Goal: Task Accomplishment & Management: Manage account settings

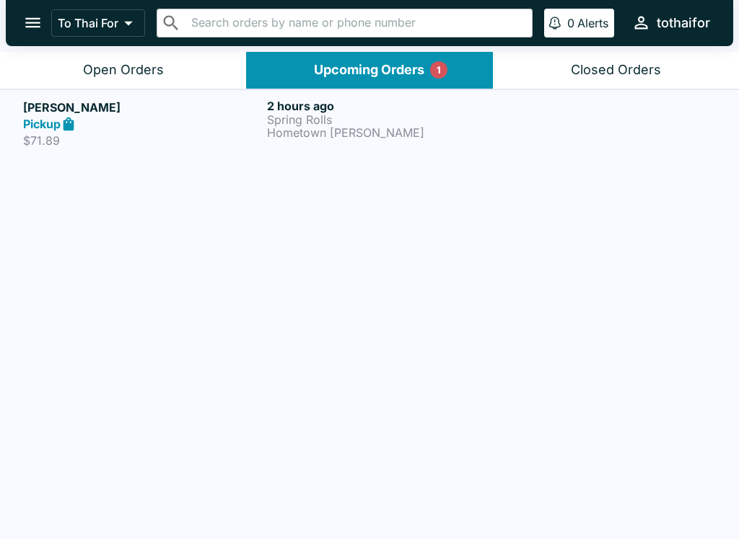
click at [66, 118] on icon at bounding box center [69, 124] width 17 height 17
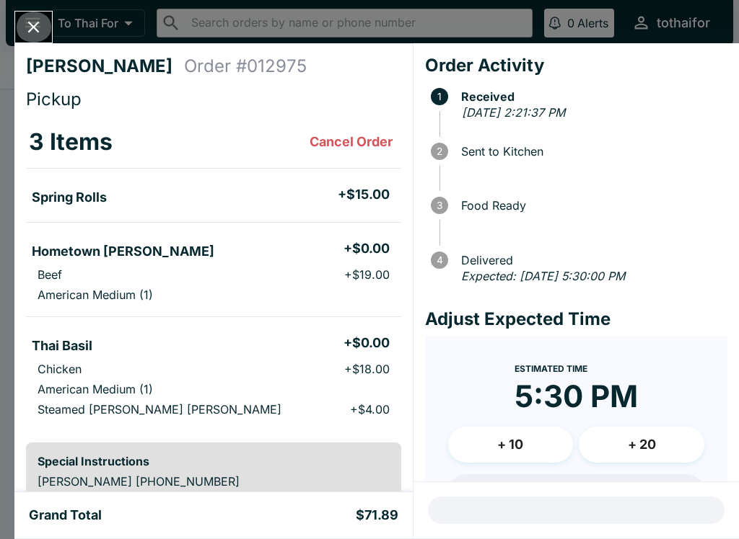
click at [38, 22] on icon "Close" at bounding box center [34, 28] width 12 height 12
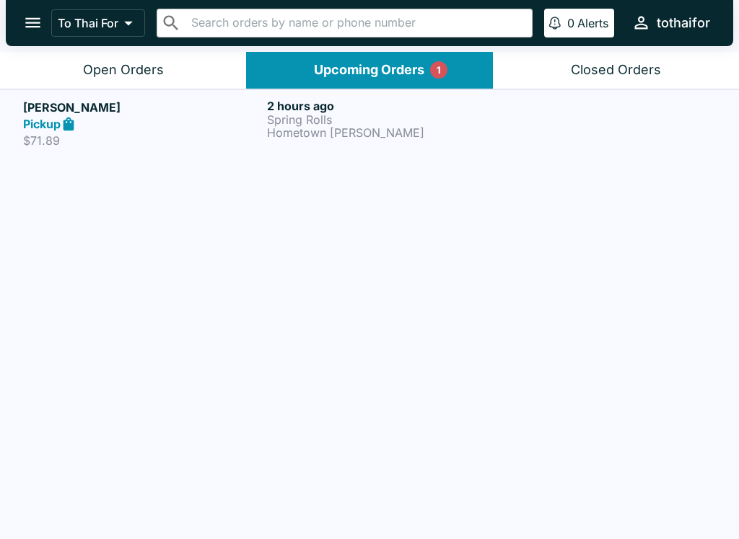
click at [177, 71] on button "Open Orders" at bounding box center [123, 70] width 246 height 37
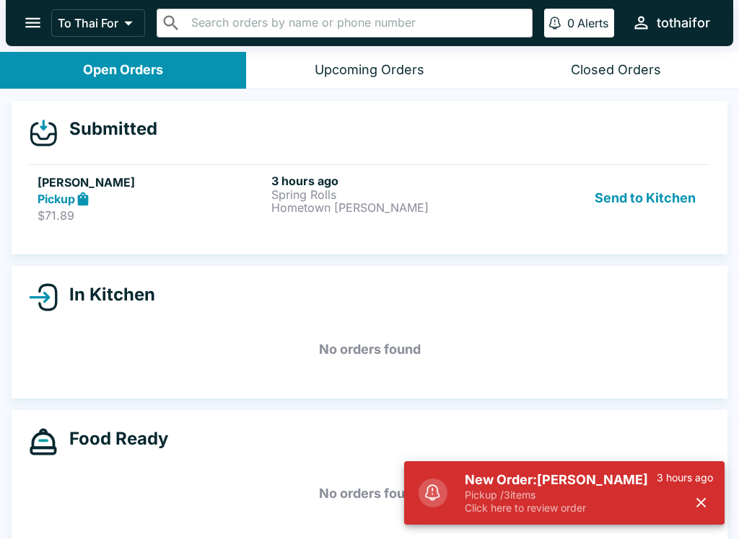
click at [625, 190] on button "Send to Kitchen" at bounding box center [645, 199] width 113 height 50
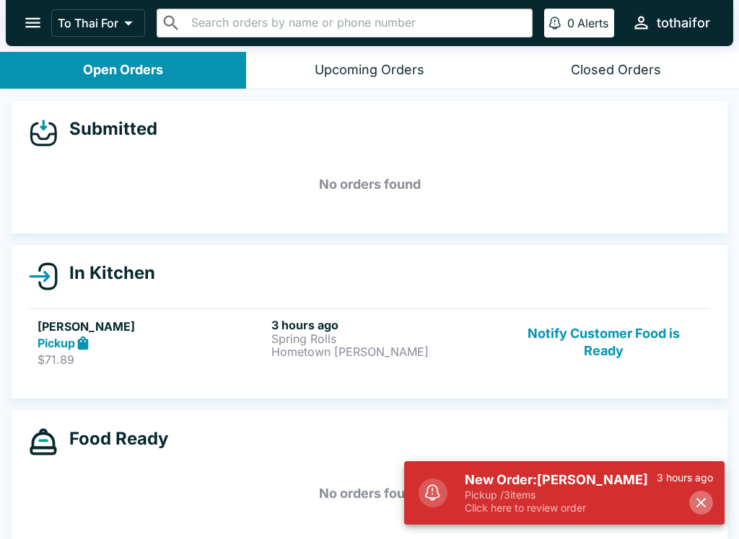
click at [691, 507] on button "button" at bounding box center [701, 503] width 24 height 24
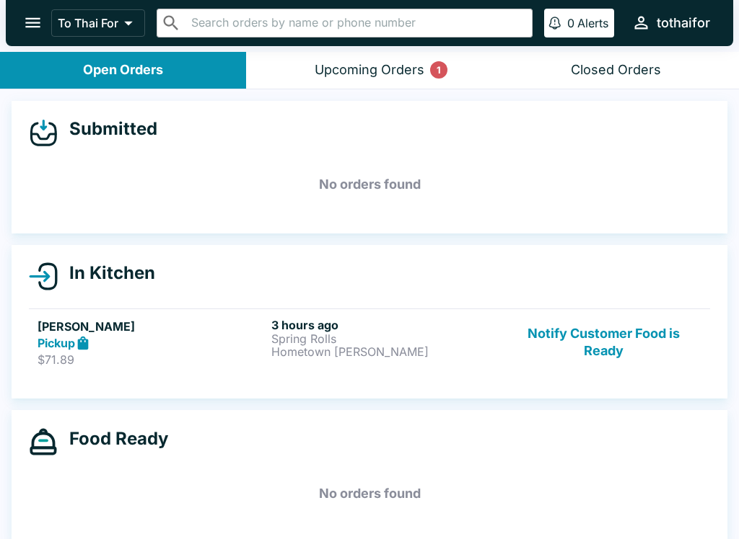
click at [361, 342] on p "Spring Rolls" at bounding box center [385, 338] width 228 height 13
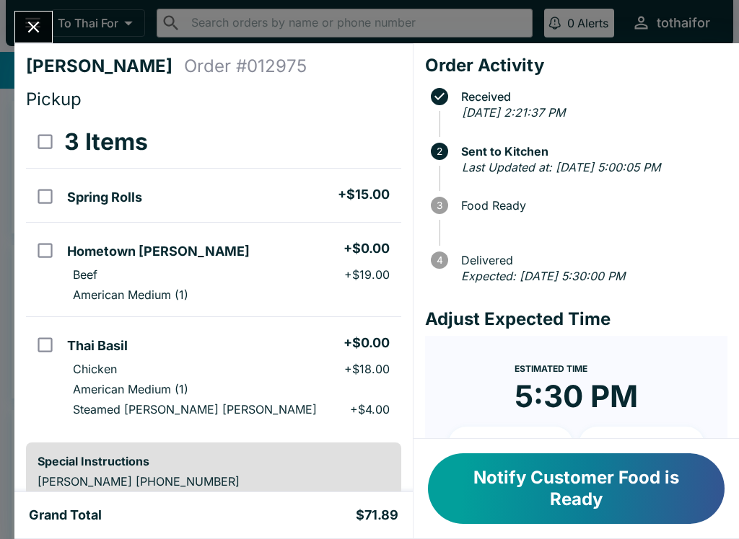
click at [36, 22] on icon "Close" at bounding box center [33, 26] width 19 height 19
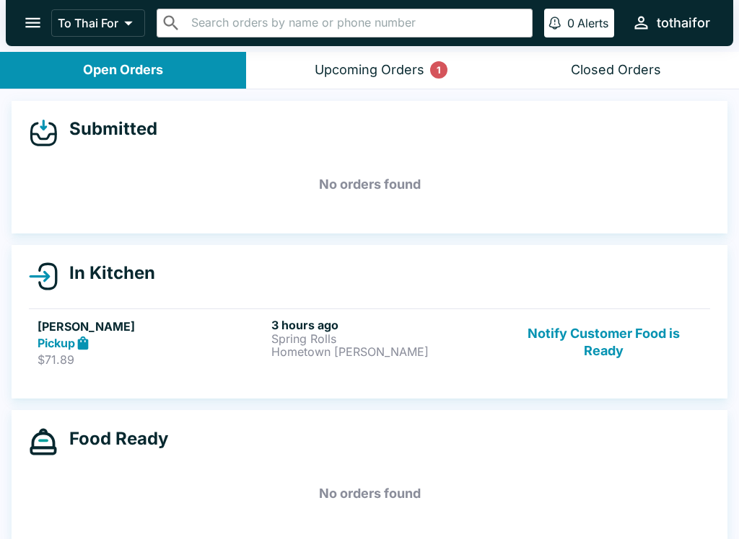
click at [605, 337] on button "Notify Customer Food is Ready" at bounding box center [603, 343] width 195 height 50
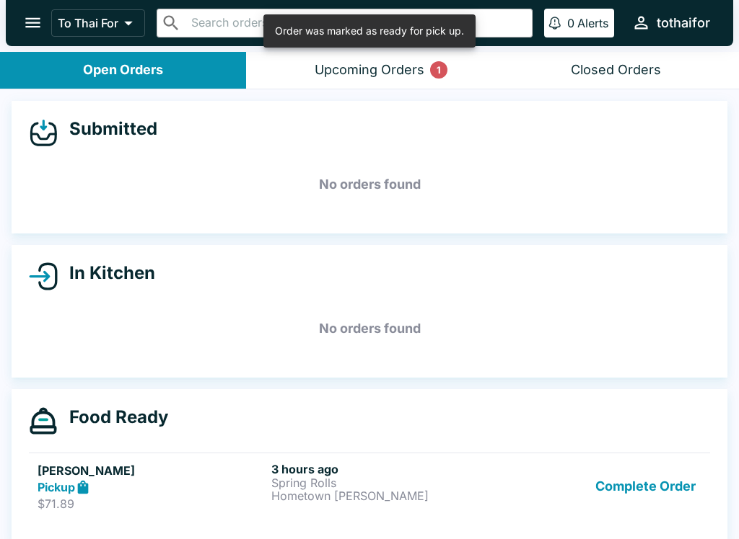
click at [371, 69] on div "Upcoming Orders 1" at bounding box center [369, 70] width 110 height 17
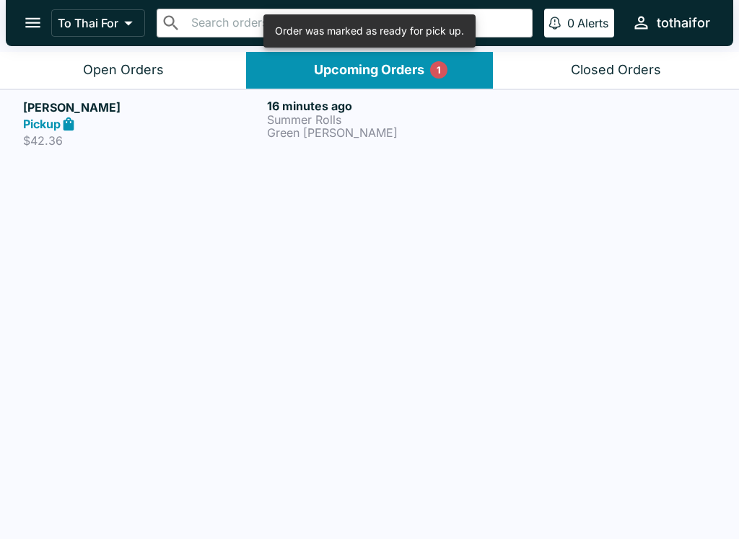
click at [149, 112] on h5 "[PERSON_NAME]" at bounding box center [142, 107] width 238 height 17
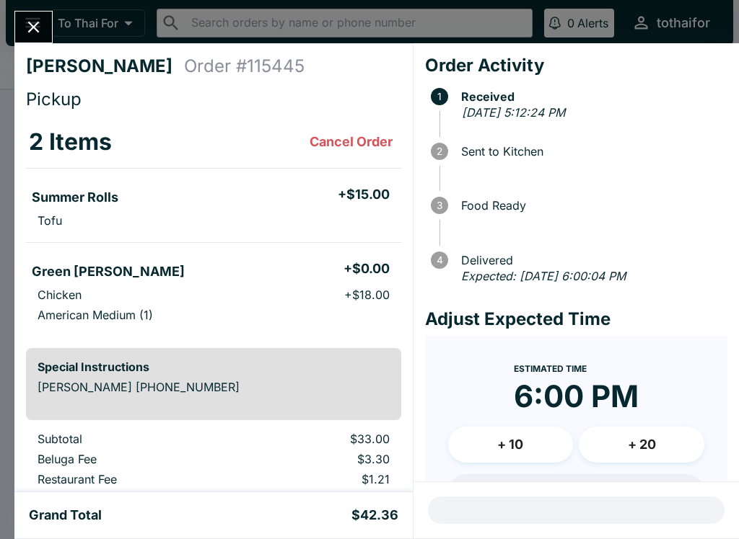
click at [42, 40] on button "Close" at bounding box center [33, 27] width 37 height 31
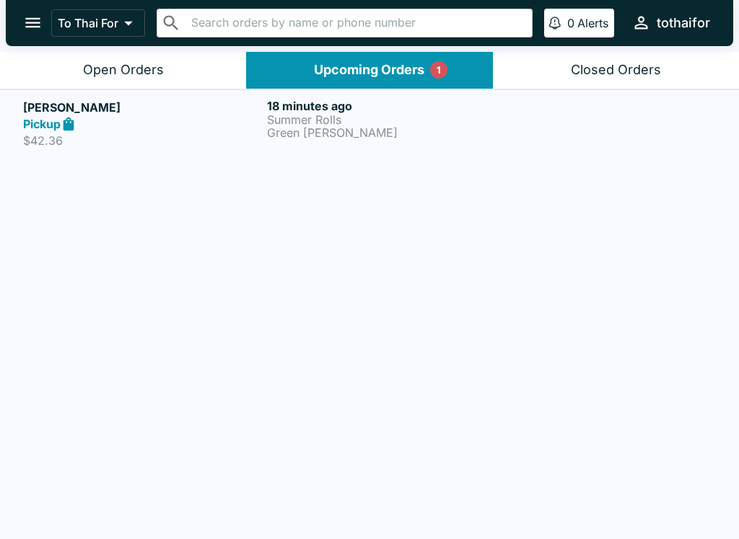
click at [82, 69] on button "Open Orders" at bounding box center [123, 70] width 246 height 37
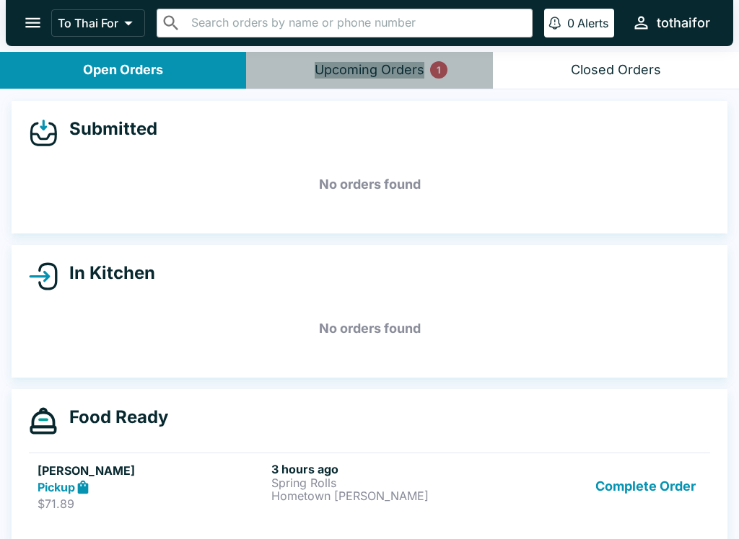
click at [390, 54] on button "Upcoming Orders 1" at bounding box center [369, 70] width 246 height 37
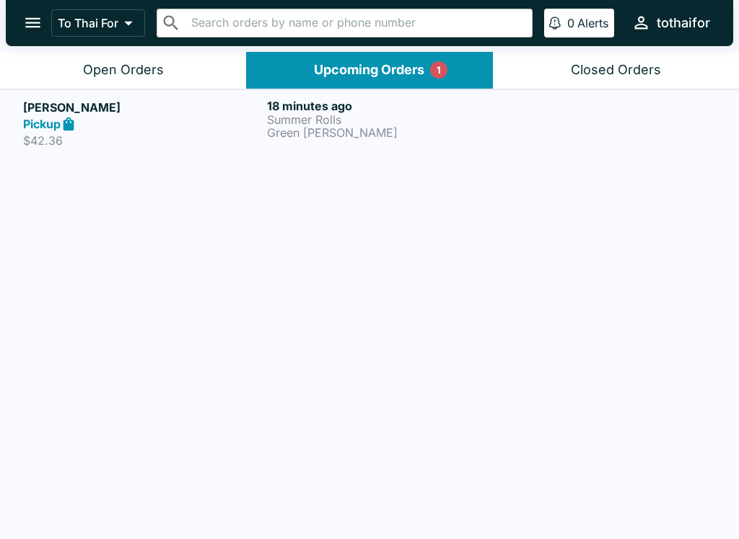
click at [103, 131] on div "Pickup" at bounding box center [142, 124] width 238 height 17
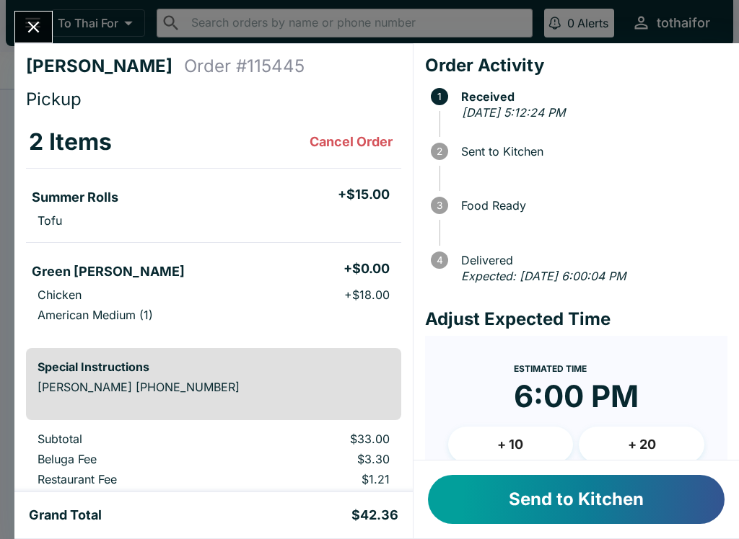
click at [642, 497] on button "Send to Kitchen" at bounding box center [576, 499] width 296 height 49
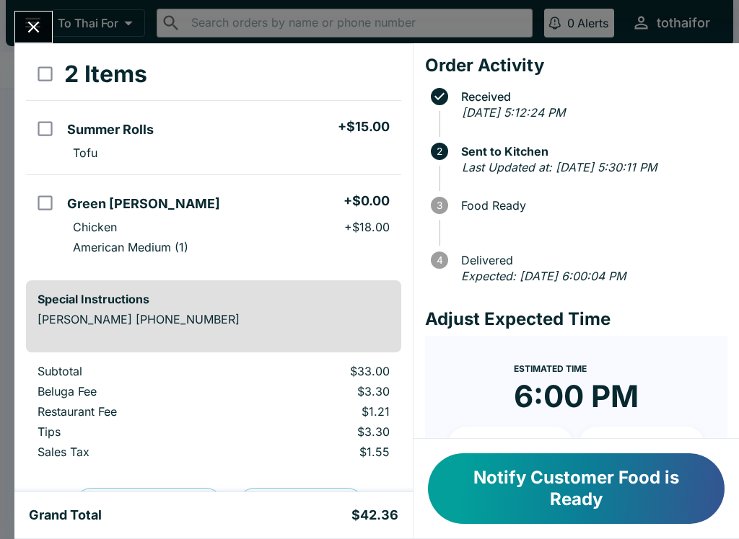
scroll to position [71, 0]
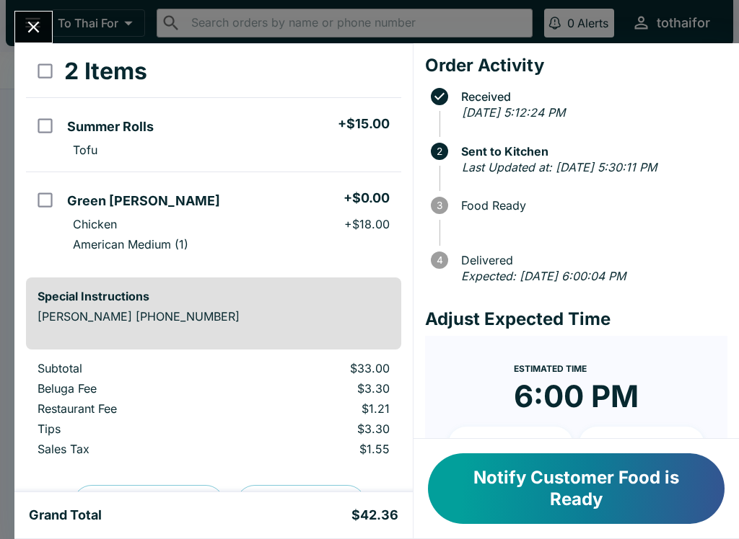
click at [21, 30] on button "Close" at bounding box center [33, 27] width 37 height 31
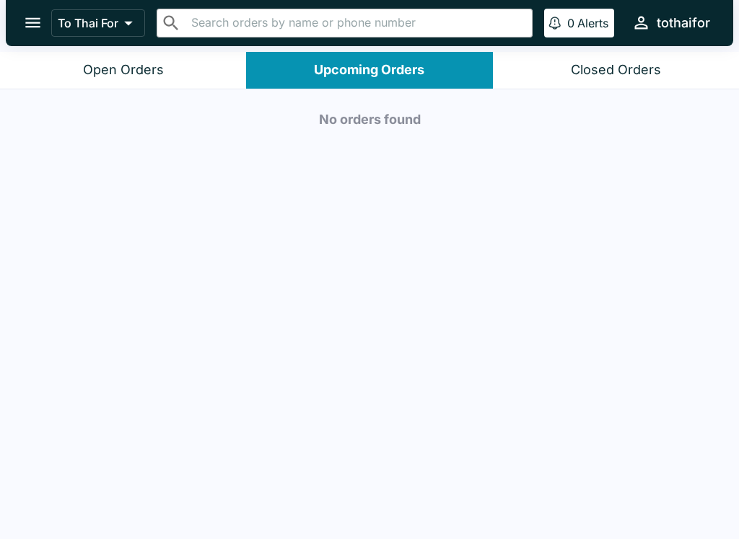
click at [99, 63] on div "Open Orders" at bounding box center [123, 70] width 81 height 17
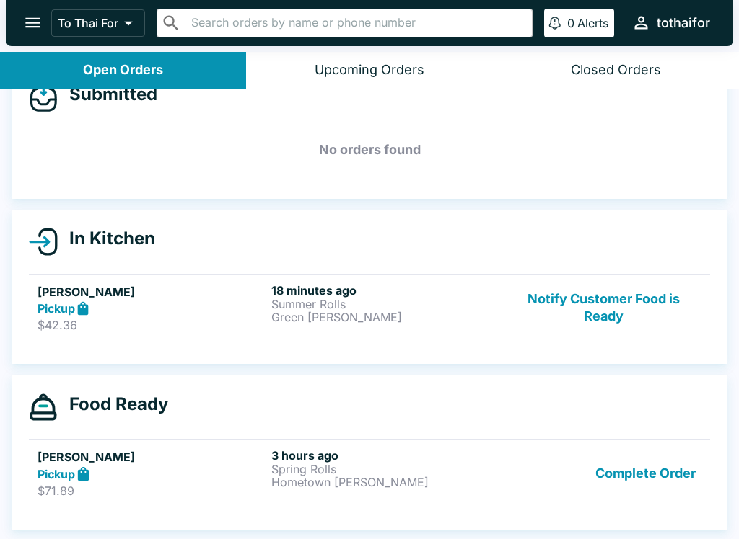
scroll to position [35, 0]
click at [422, 456] on h6 "3 hours ago" at bounding box center [385, 456] width 228 height 14
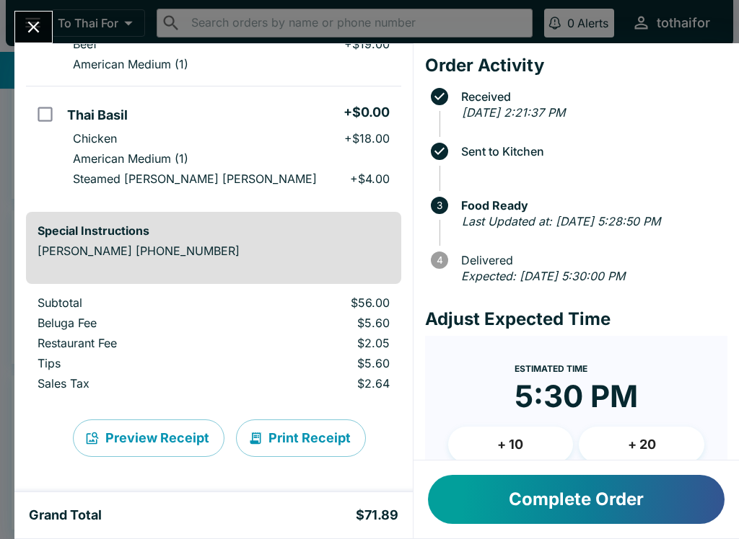
scroll to position [231, 0]
click at [667, 497] on button "Complete Order" at bounding box center [576, 499] width 296 height 49
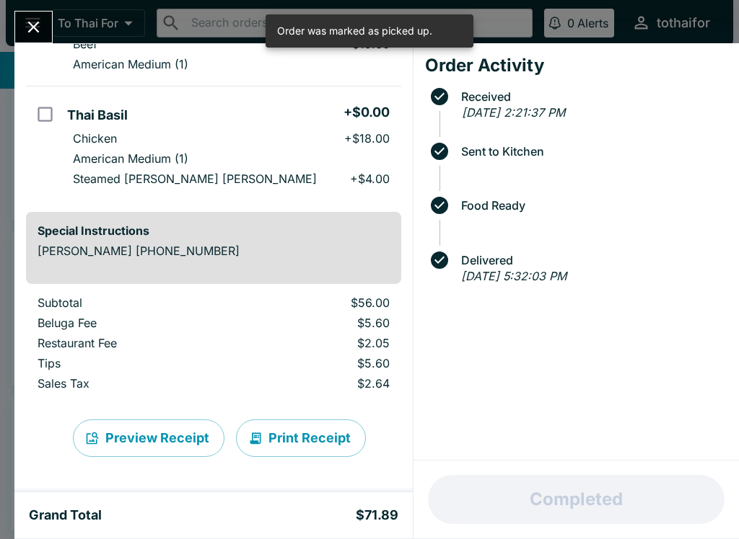
click at [32, 30] on icon "Close" at bounding box center [34, 28] width 12 height 12
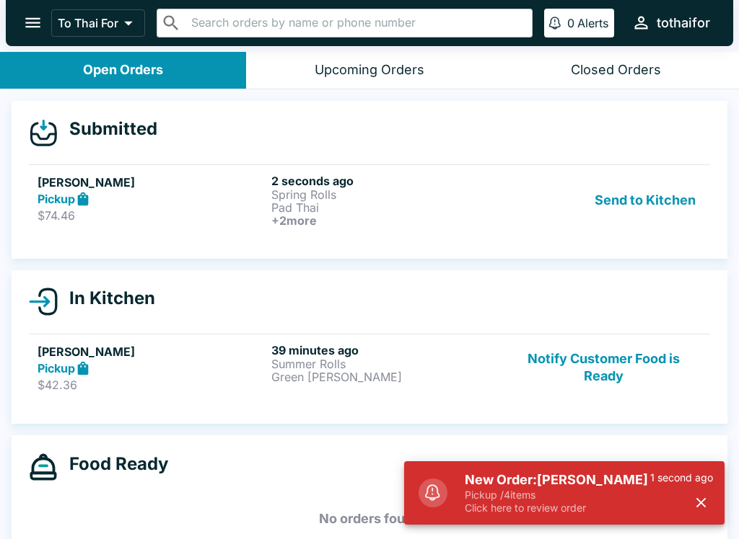
click at [660, 198] on button "Send to Kitchen" at bounding box center [645, 200] width 113 height 53
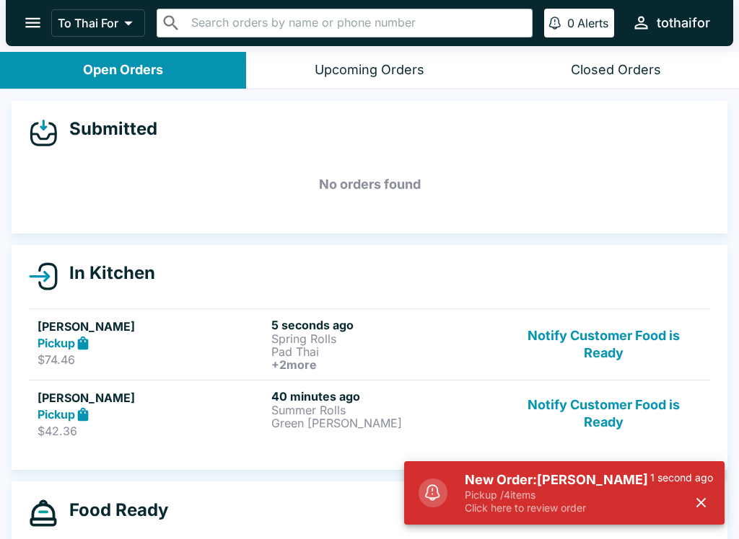
click at [146, 339] on div "Pickup" at bounding box center [152, 343] width 228 height 17
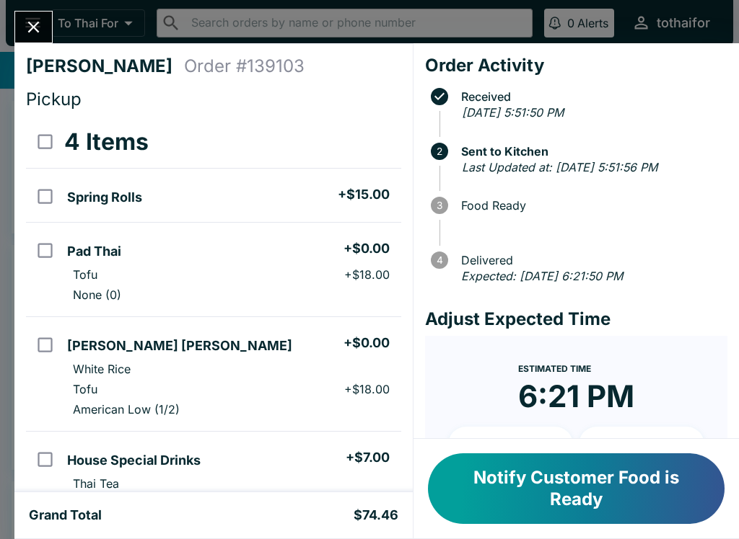
click at [38, 30] on icon "Close" at bounding box center [33, 26] width 19 height 19
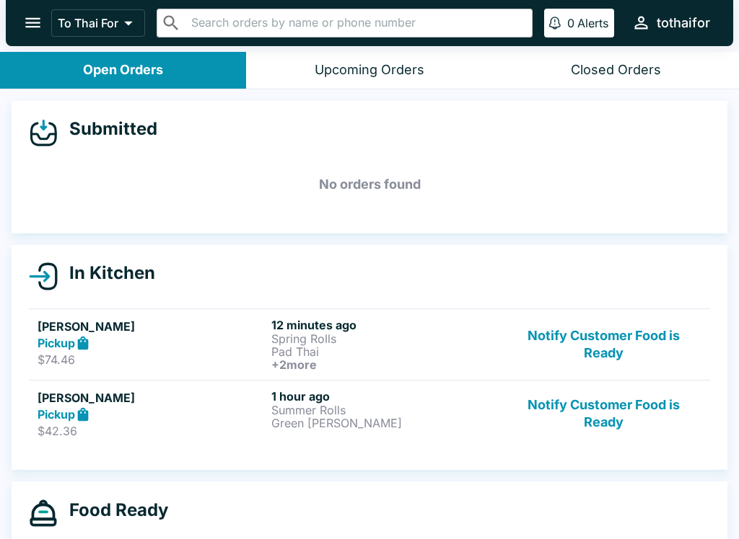
click at [585, 415] on button "Notify Customer Food is Ready" at bounding box center [603, 414] width 195 height 50
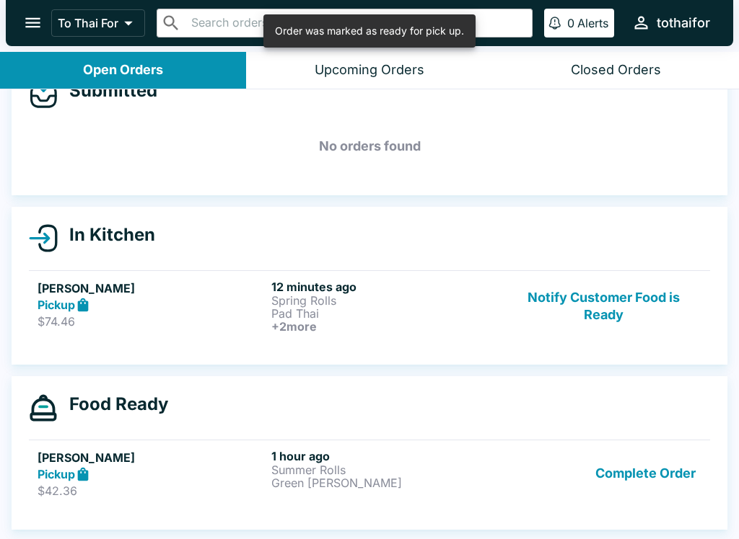
click at [642, 484] on button "Complete Order" at bounding box center [645, 474] width 112 height 50
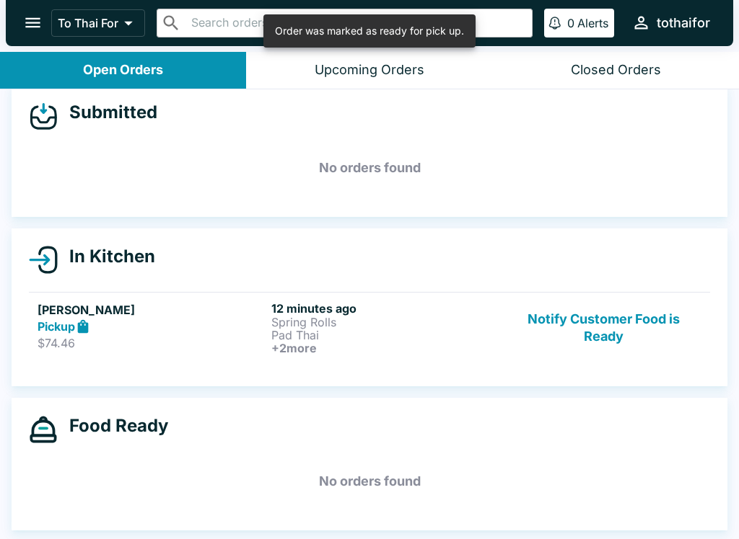
scroll to position [17, 0]
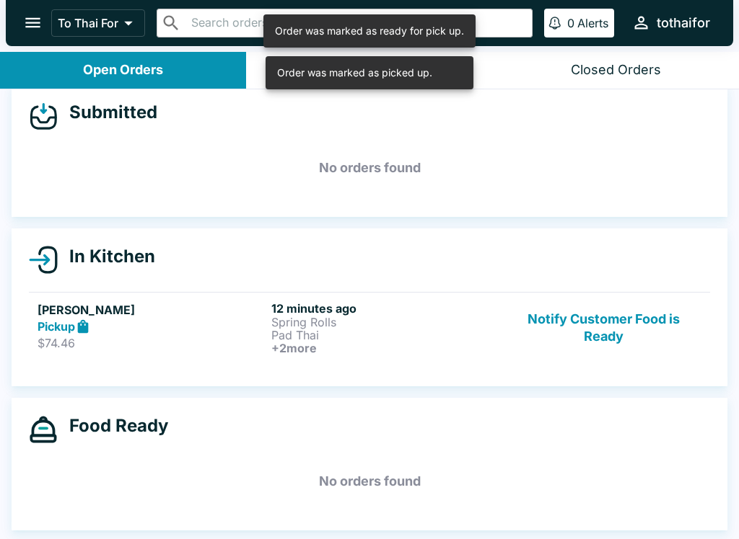
click at [174, 340] on p "$74.46" at bounding box center [152, 343] width 228 height 14
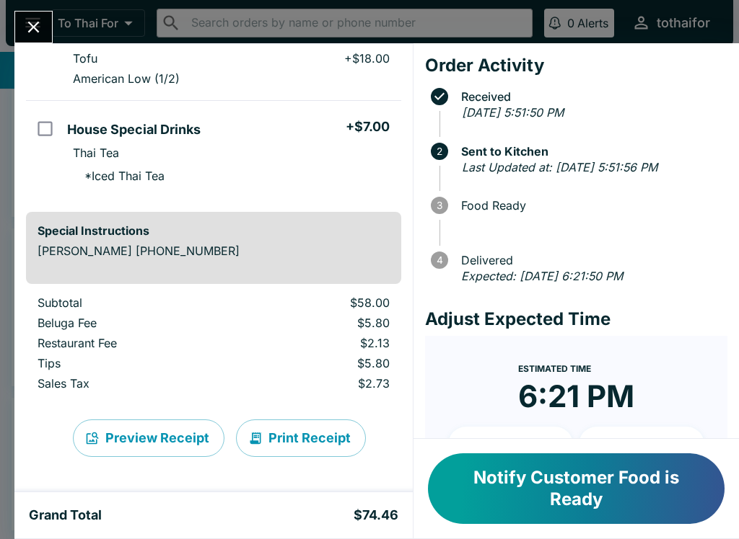
scroll to position [331, 0]
click at [32, 28] on icon "Close" at bounding box center [34, 28] width 12 height 12
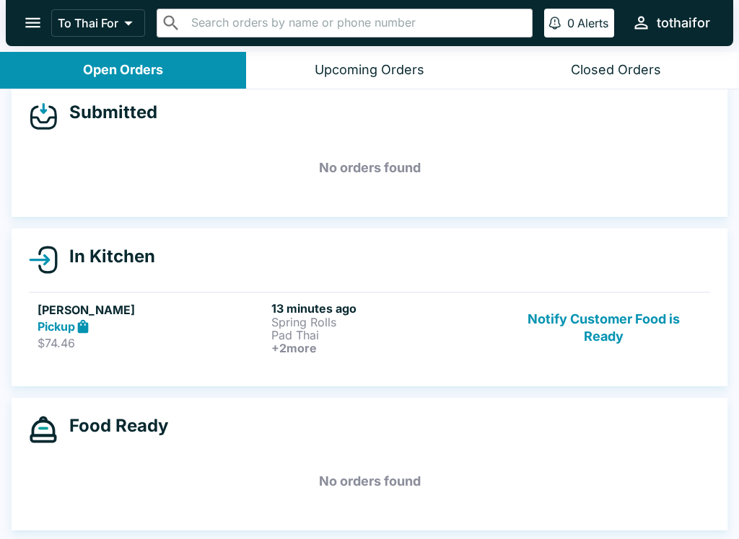
click at [611, 330] on button "Notify Customer Food is Ready" at bounding box center [603, 327] width 195 height 53
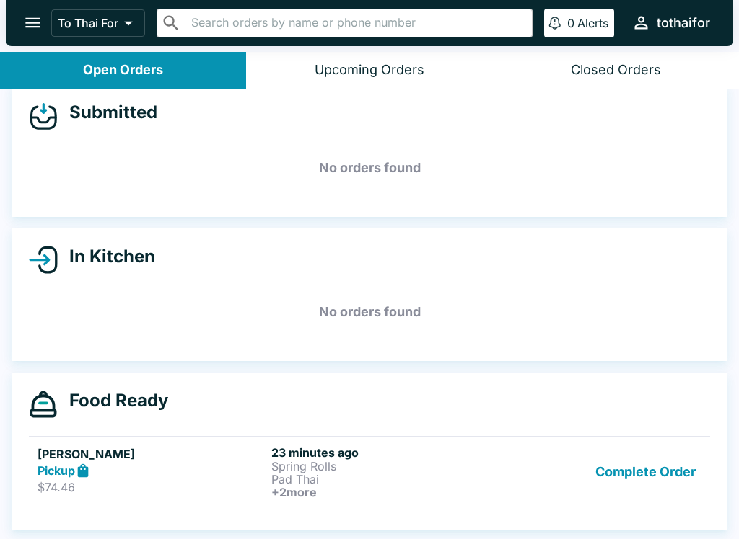
click at [638, 471] on button "Complete Order" at bounding box center [645, 472] width 112 height 53
